Goal: Transaction & Acquisition: Purchase product/service

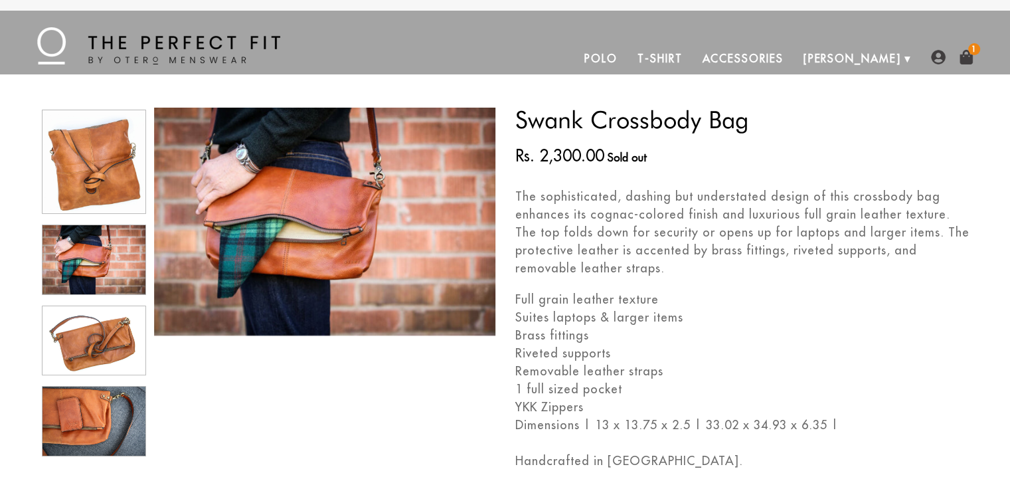
drag, startPoint x: 518, startPoint y: 118, endPoint x: 750, endPoint y: 124, distance: 232.4
click at [750, 124] on h3 "Swank Crossbody Bag" at bounding box center [742, 120] width 455 height 24
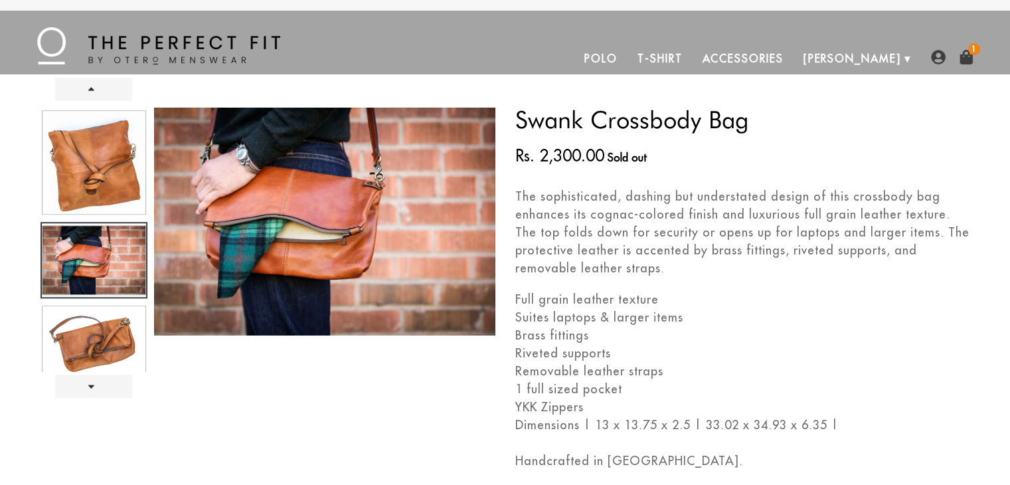
select select
copy h3 "Swank Crossbody Bag"
click at [712, 325] on li "Suites laptops & larger items" at bounding box center [742, 317] width 455 height 18
click at [144, 59] on img at bounding box center [158, 45] width 243 height 37
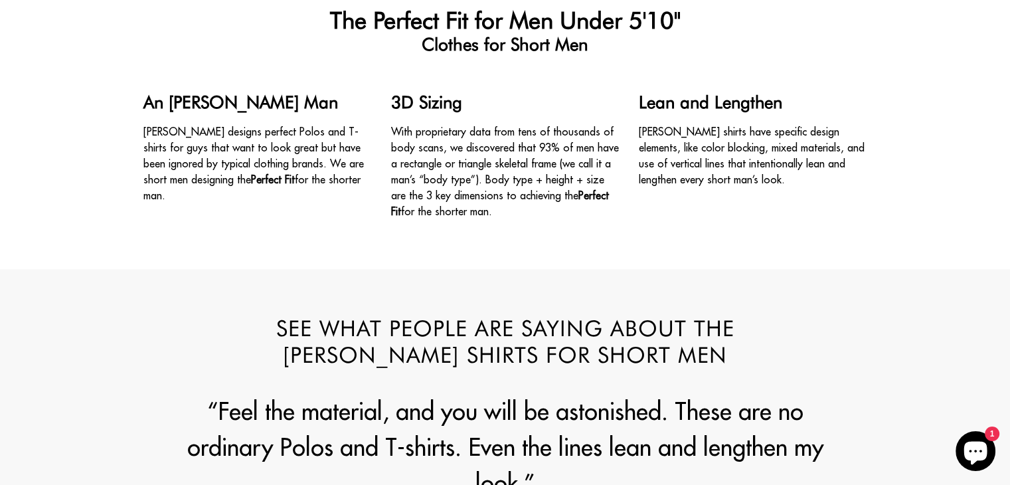
scroll to position [1062, 0]
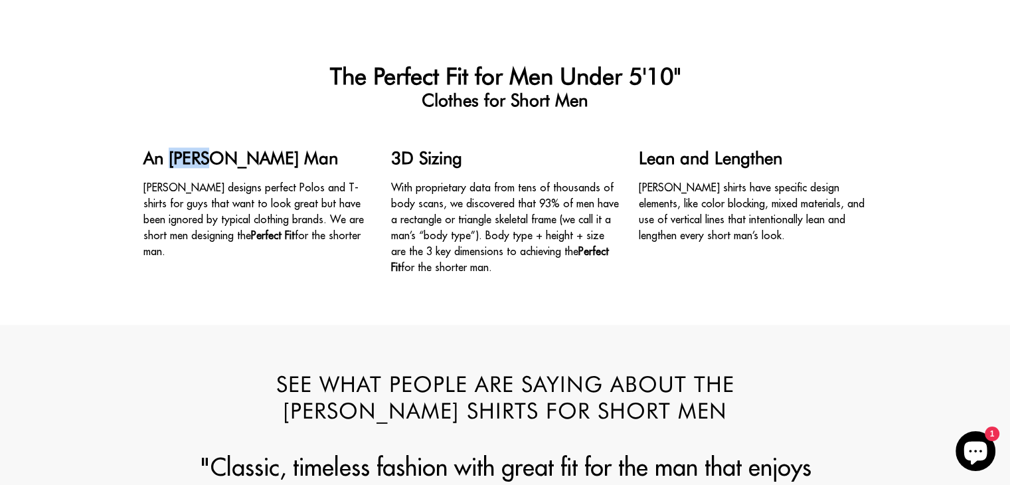
drag, startPoint x: 170, startPoint y: 155, endPoint x: 209, endPoint y: 158, distance: 39.3
click at [209, 158] on h4 "An [PERSON_NAME] Man" at bounding box center [257, 157] width 228 height 21
copy h4 "[PERSON_NAME]"
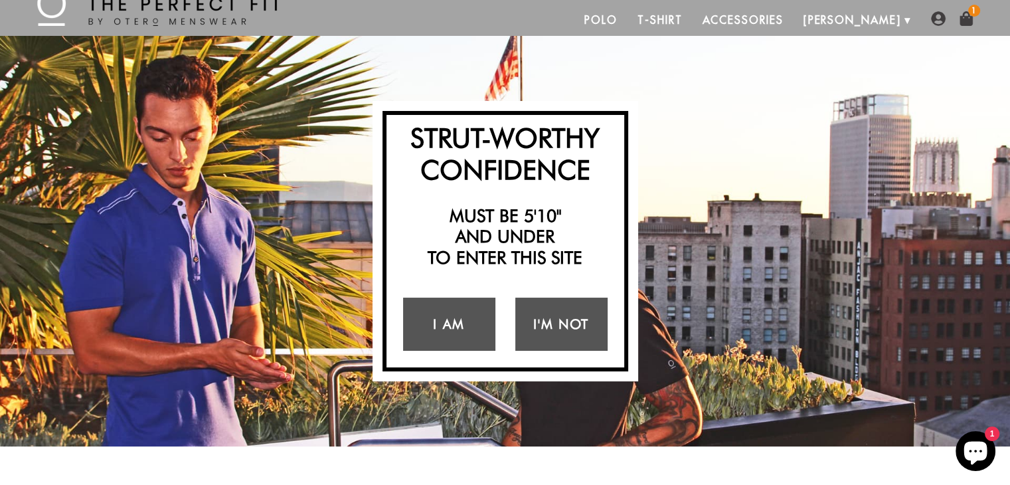
scroll to position [0, 0]
